Goal: Transaction & Acquisition: Download file/media

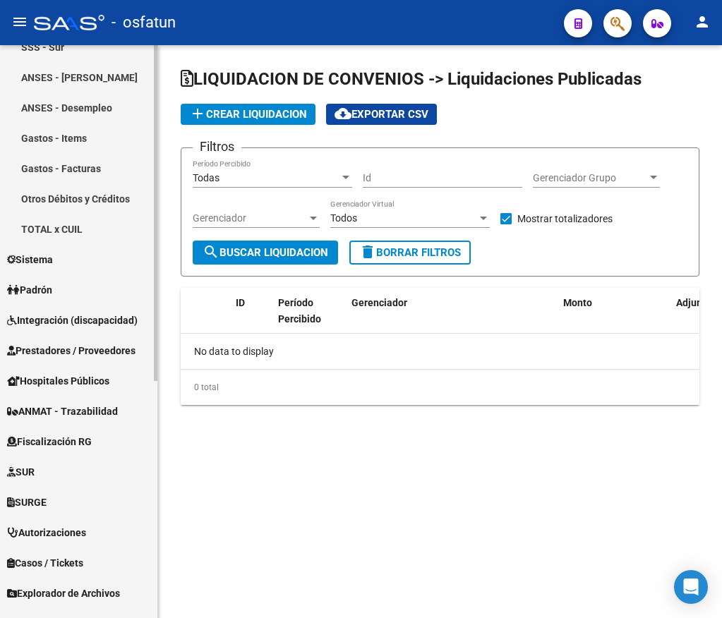
scroll to position [403, 0]
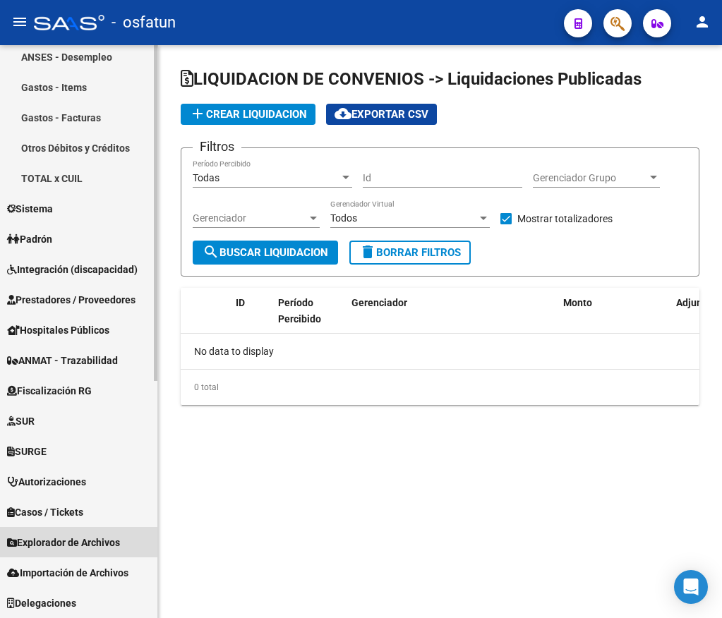
click at [78, 542] on span "Explorador de Archivos" at bounding box center [63, 543] width 113 height 16
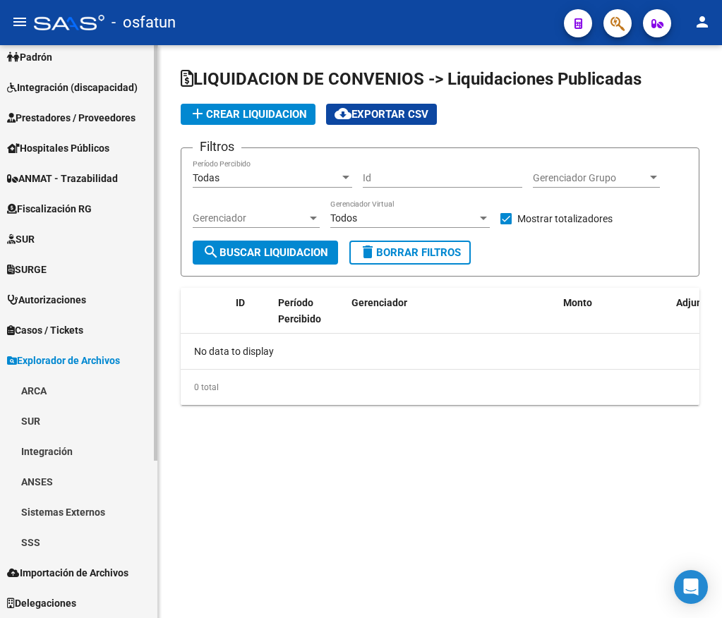
scroll to position [191, 0]
click at [71, 542] on link "SSS" at bounding box center [78, 542] width 157 height 30
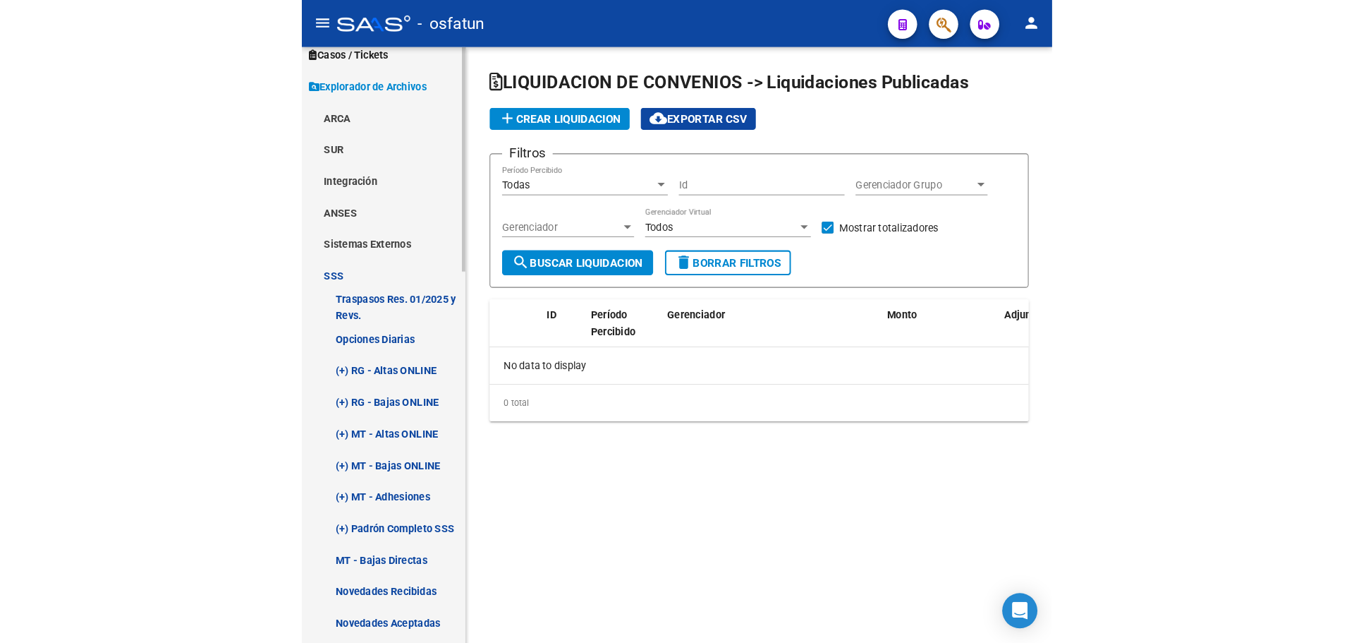
scroll to position [544, 0]
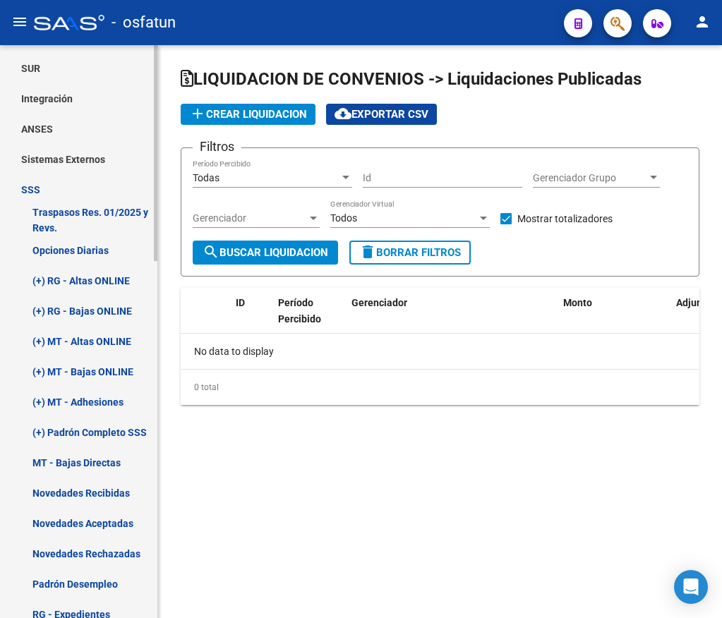
click at [118, 420] on link "(+) Padrón Completo SSS" at bounding box center [78, 432] width 157 height 30
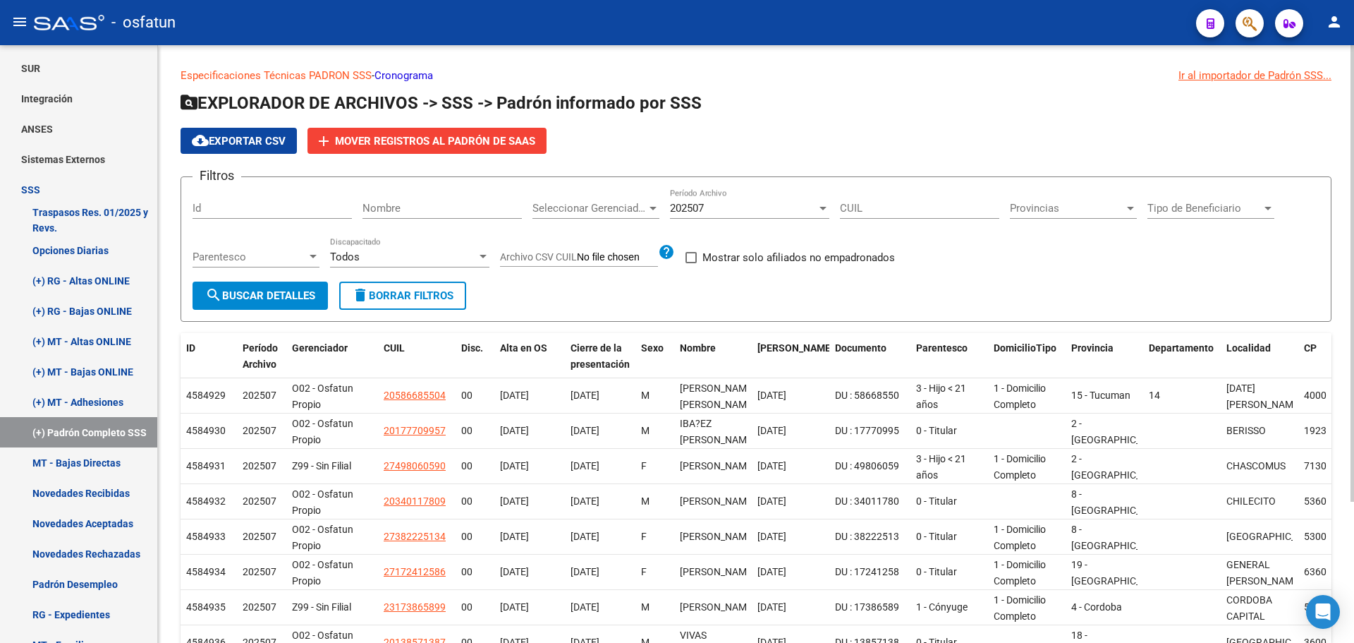
click at [716, 210] on div "202507" at bounding box center [743, 208] width 147 height 13
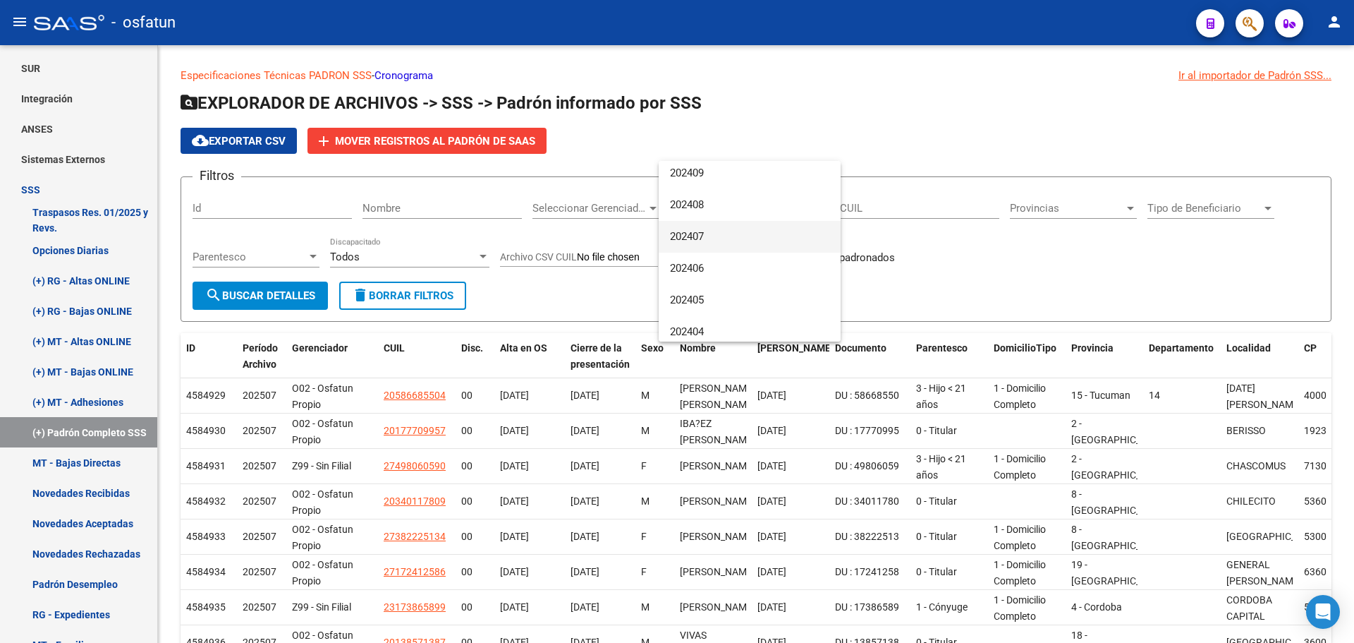
scroll to position [282, 0]
click at [706, 214] on span "202410" at bounding box center [749, 212] width 159 height 32
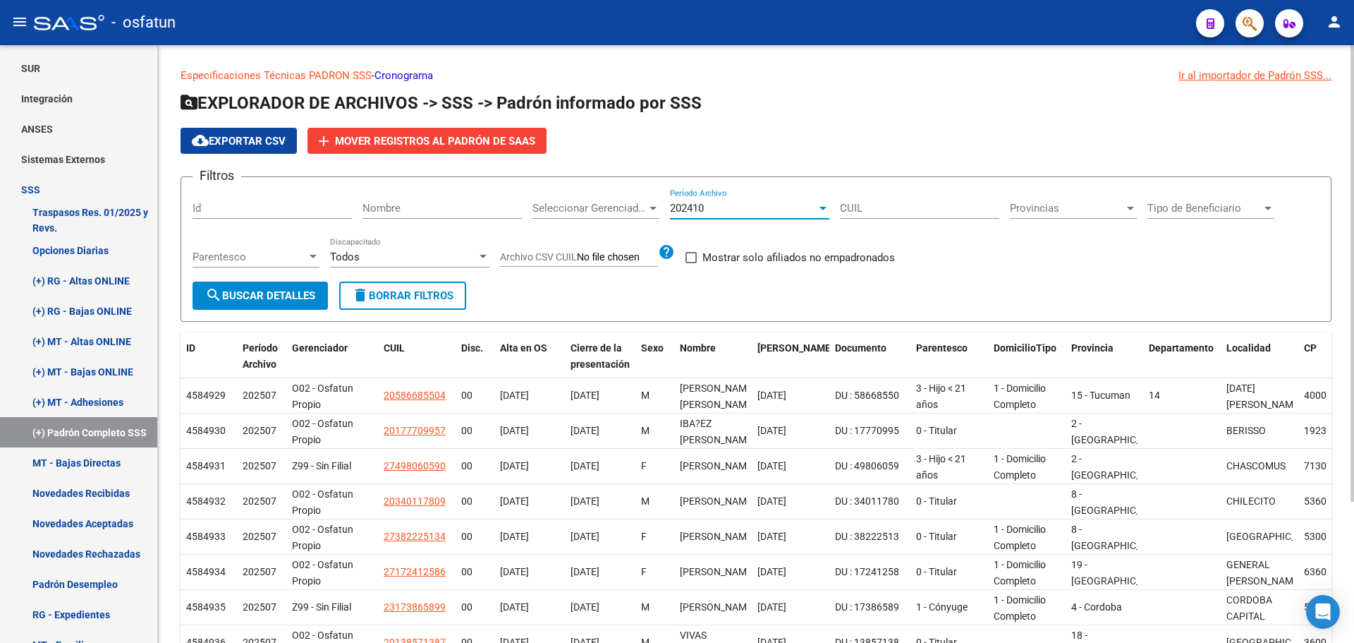
click at [245, 293] on span "search Buscar Detalles" at bounding box center [260, 295] width 110 height 13
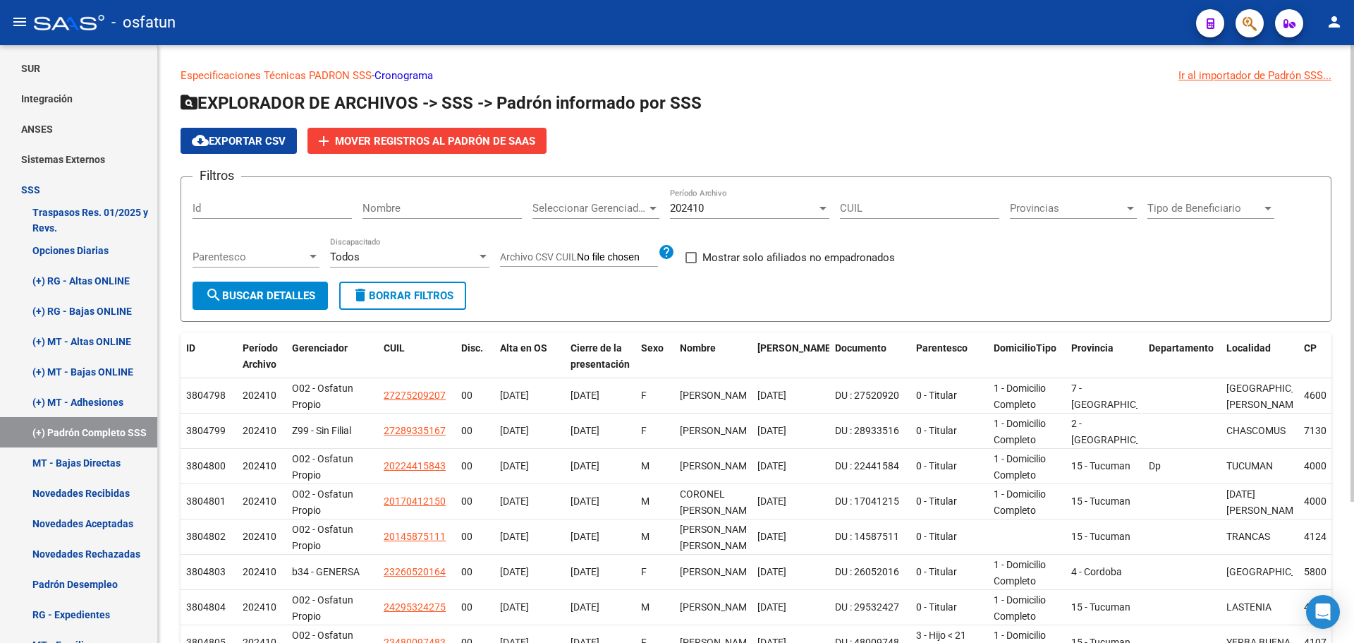
click at [240, 147] on button "cloud_download Exportar CSV" at bounding box center [239, 141] width 116 height 26
drag, startPoint x: 977, startPoint y: 154, endPoint x: 842, endPoint y: 177, distance: 136.7
click at [721, 154] on div "cloud_download Exportar CSV add Mover registros al [PERSON_NAME]" at bounding box center [756, 141] width 1151 height 26
click at [721, 208] on div "202410" at bounding box center [743, 208] width 147 height 13
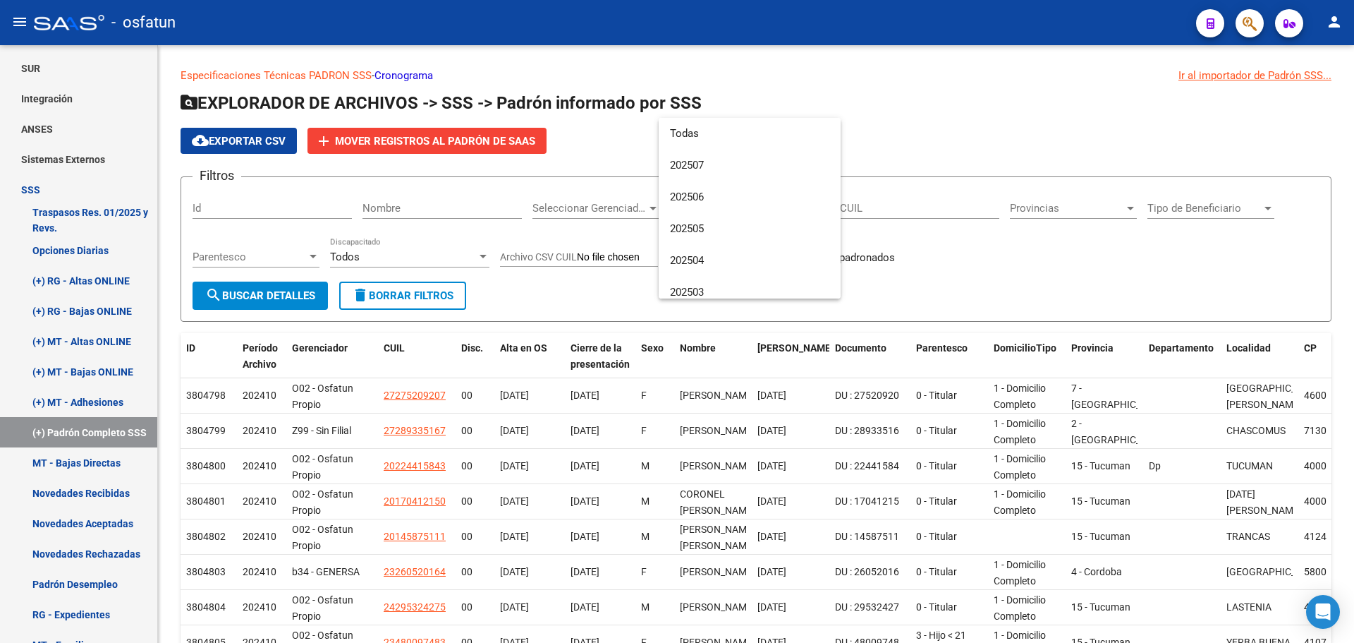
scroll to position [243, 0]
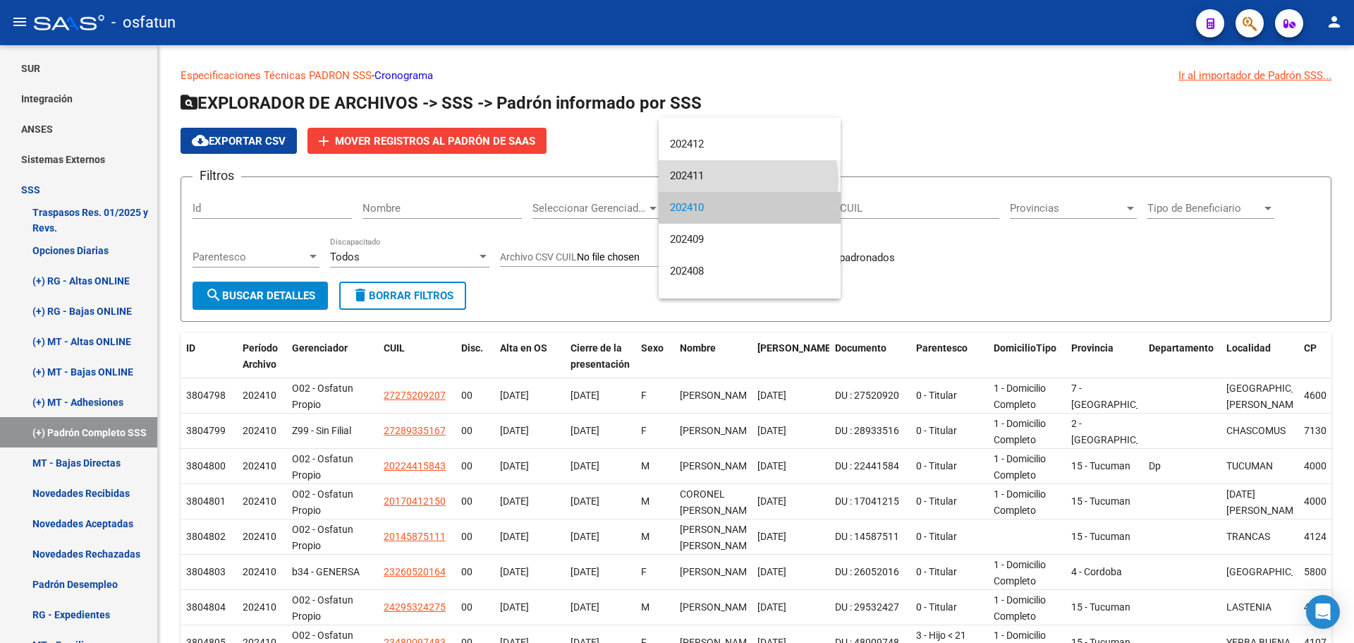
click at [721, 180] on span "202411" at bounding box center [749, 176] width 159 height 32
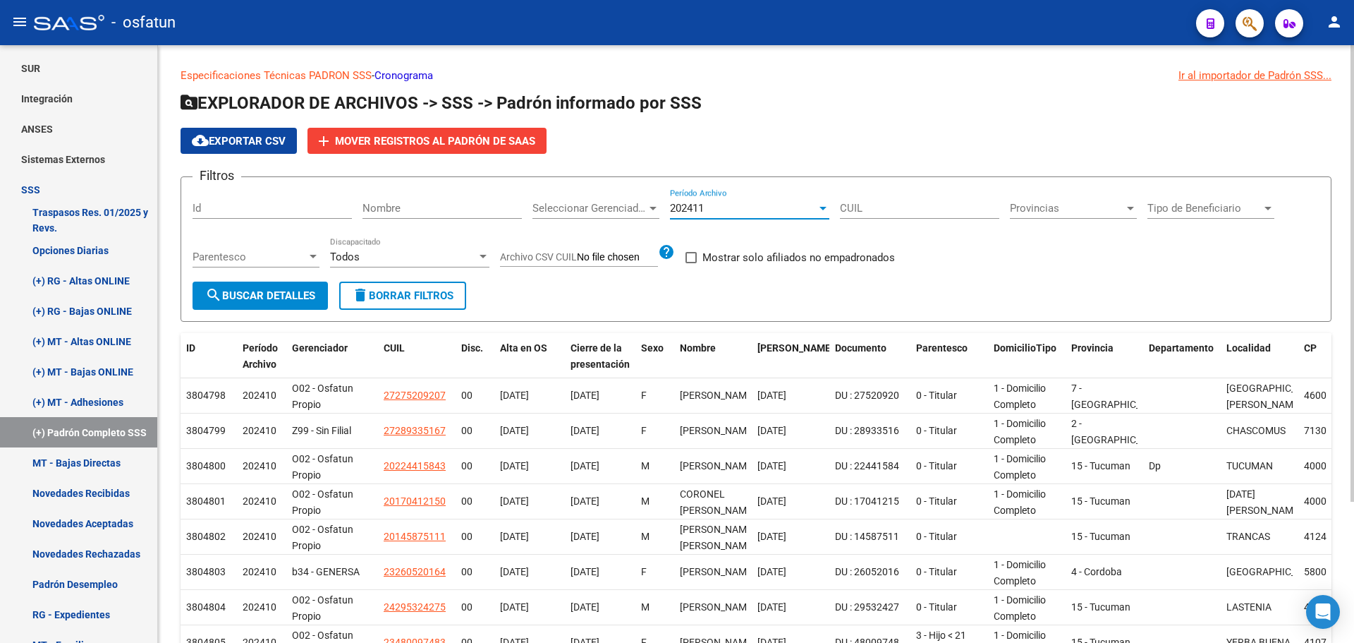
click at [225, 296] on span "search Buscar Detalles" at bounding box center [260, 295] width 110 height 13
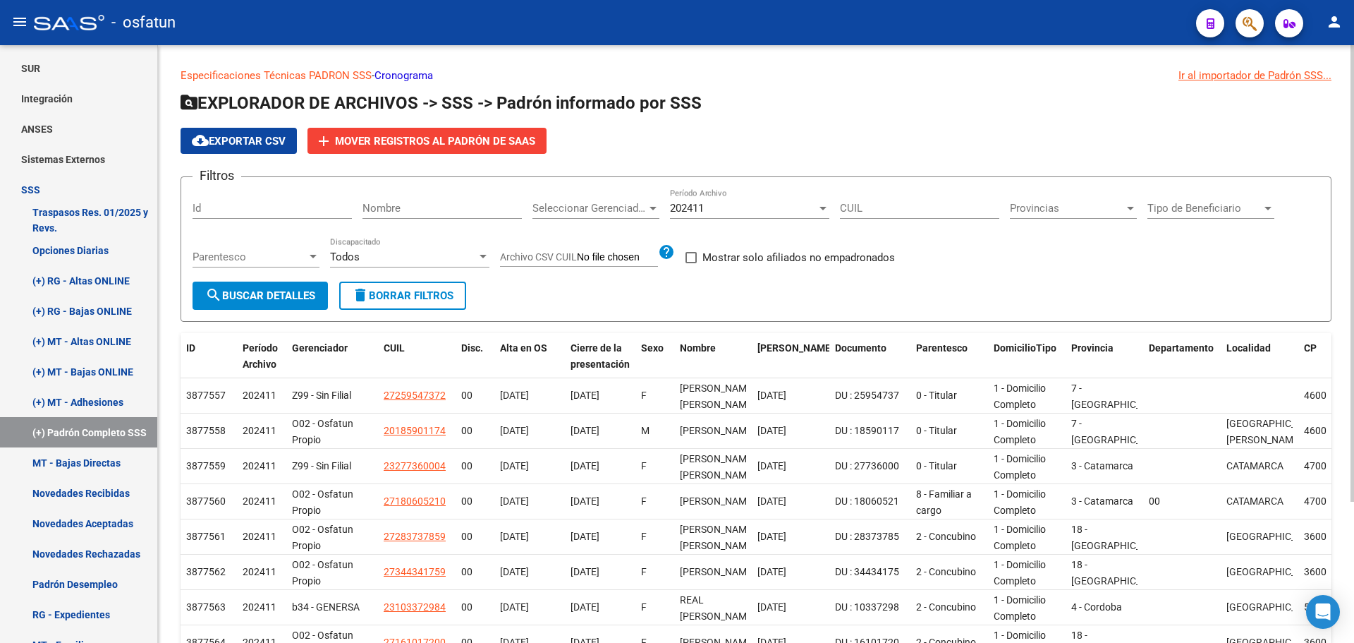
click at [279, 137] on span "cloud_download Exportar CSV" at bounding box center [239, 141] width 94 height 13
